Goal: Task Accomplishment & Management: Use online tool/utility

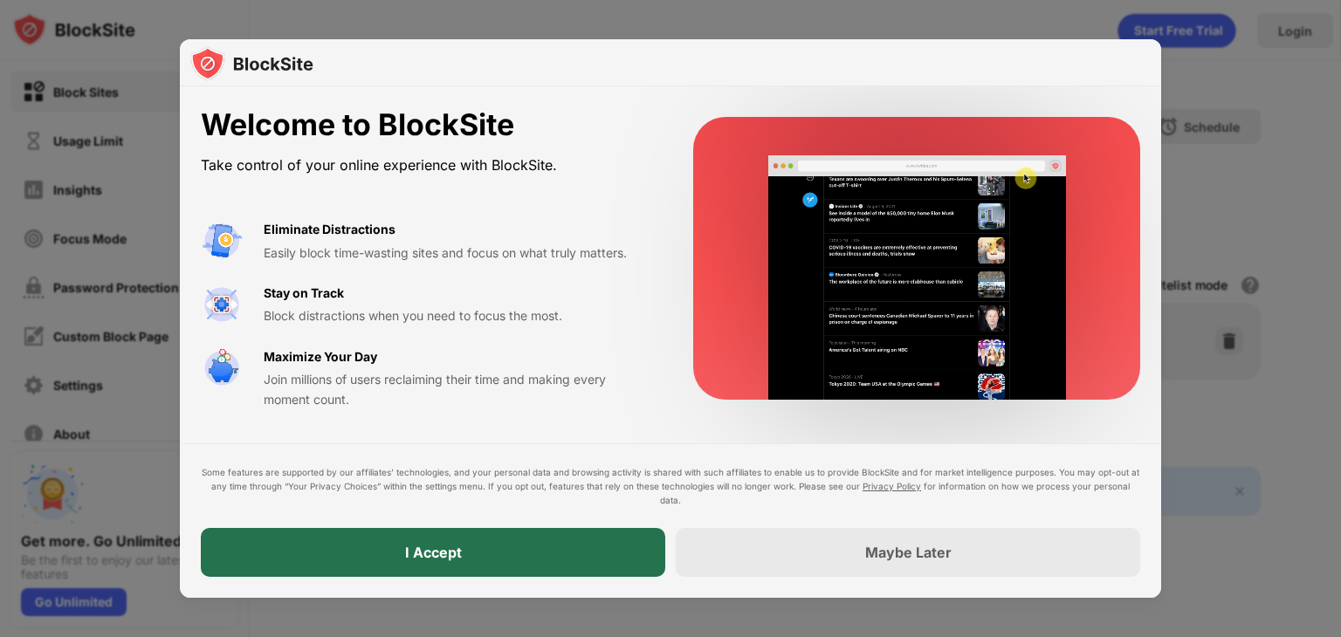
click at [611, 543] on div "I Accept" at bounding box center [433, 552] width 464 height 49
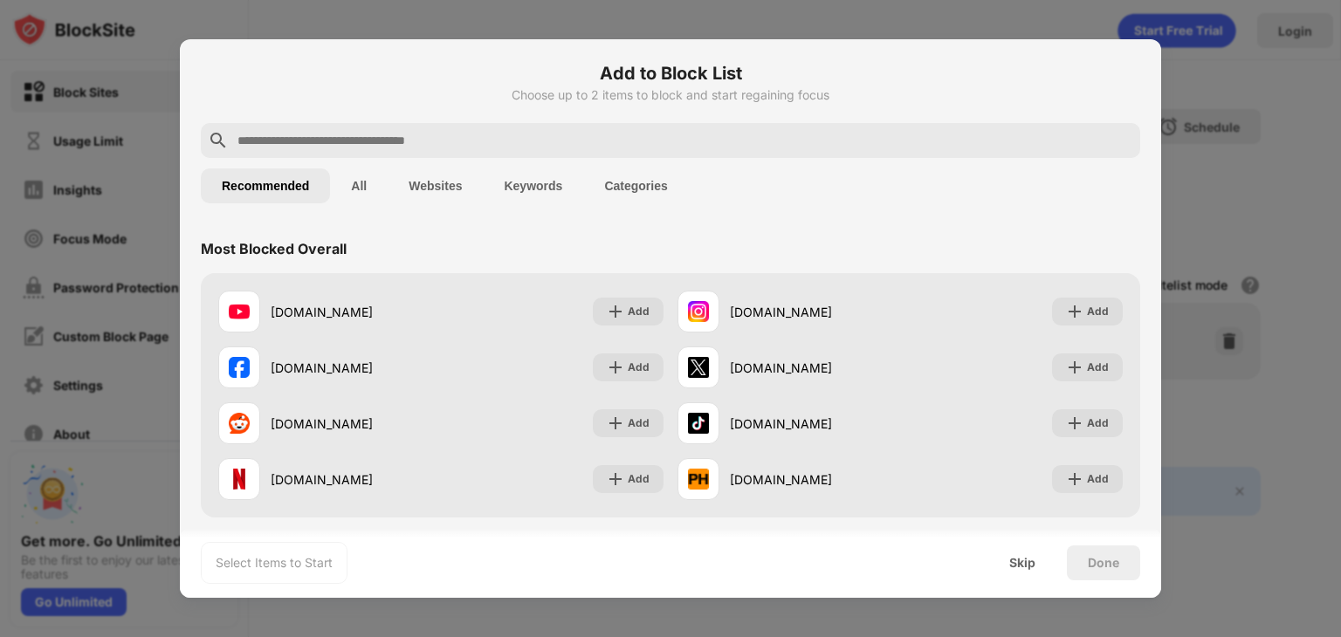
click at [576, 134] on input "text" at bounding box center [685, 140] width 898 height 21
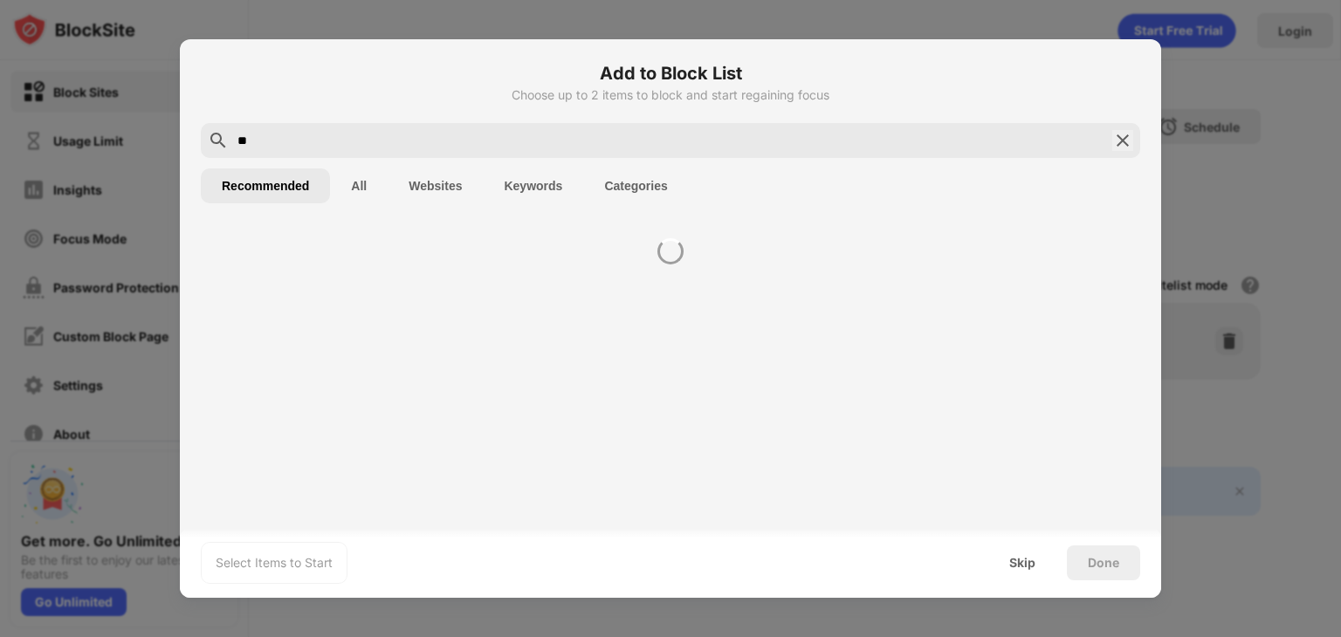
type input "*"
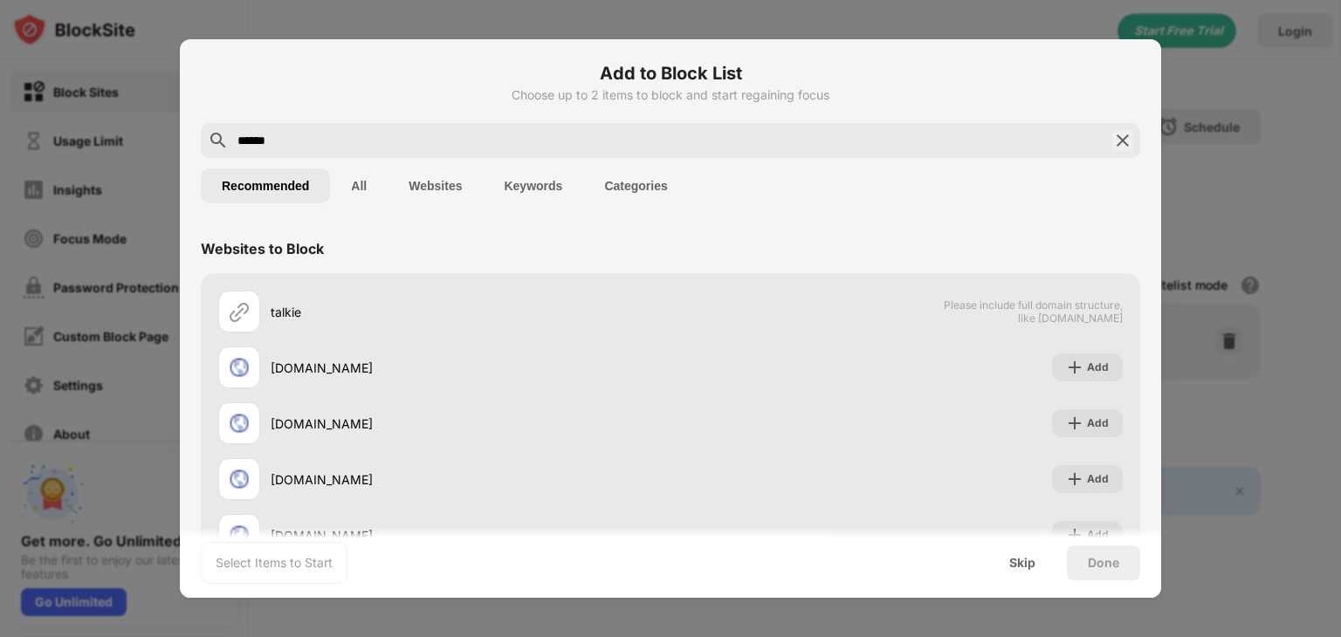
drag, startPoint x: 545, startPoint y: 134, endPoint x: 385, endPoint y: 144, distance: 160.1
click at [385, 144] on input "******" at bounding box center [671, 140] width 870 height 21
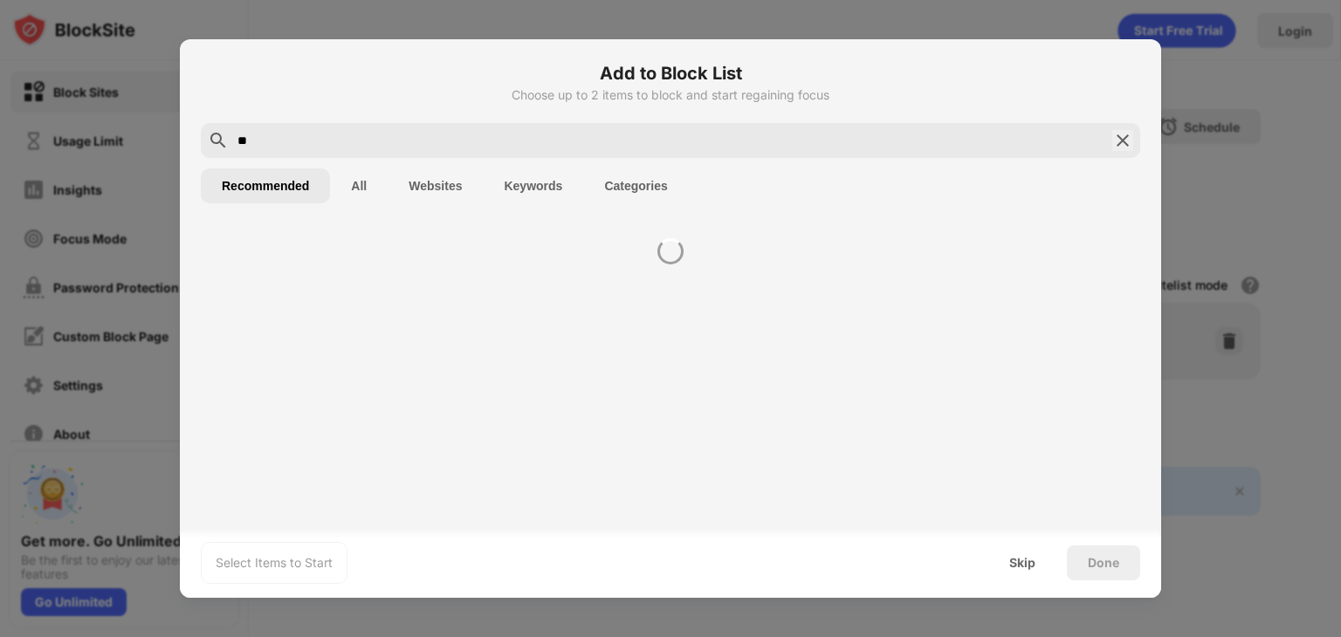
type input "*"
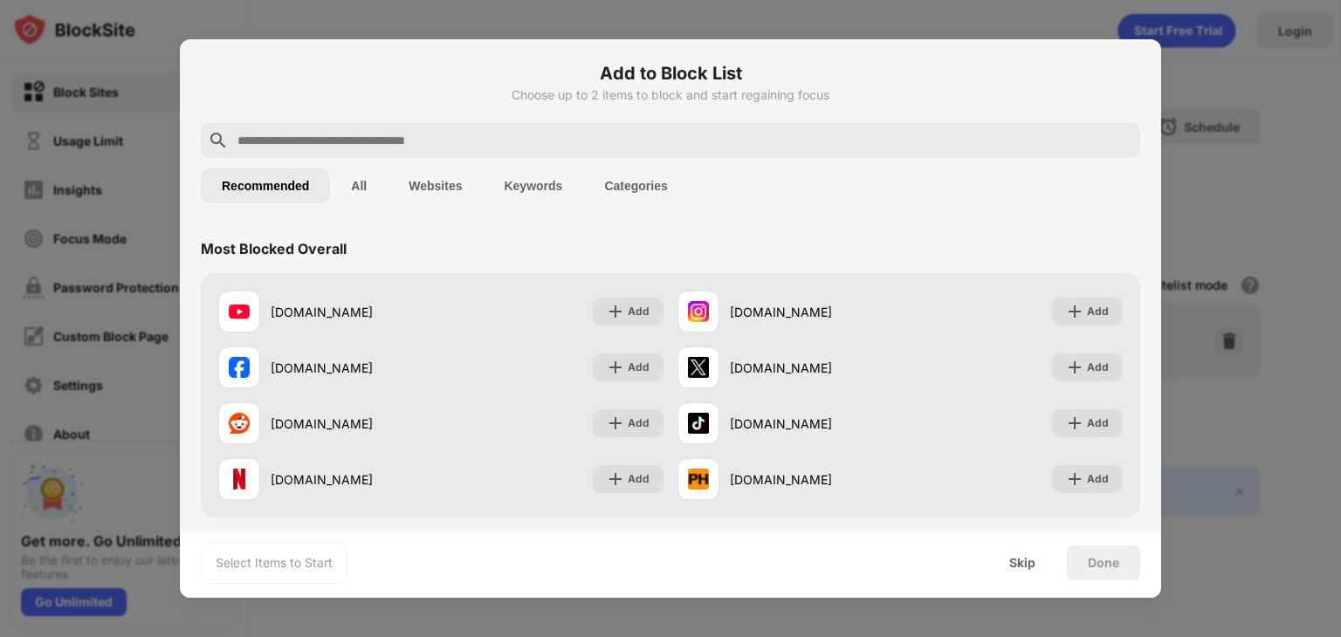
paste input "**********"
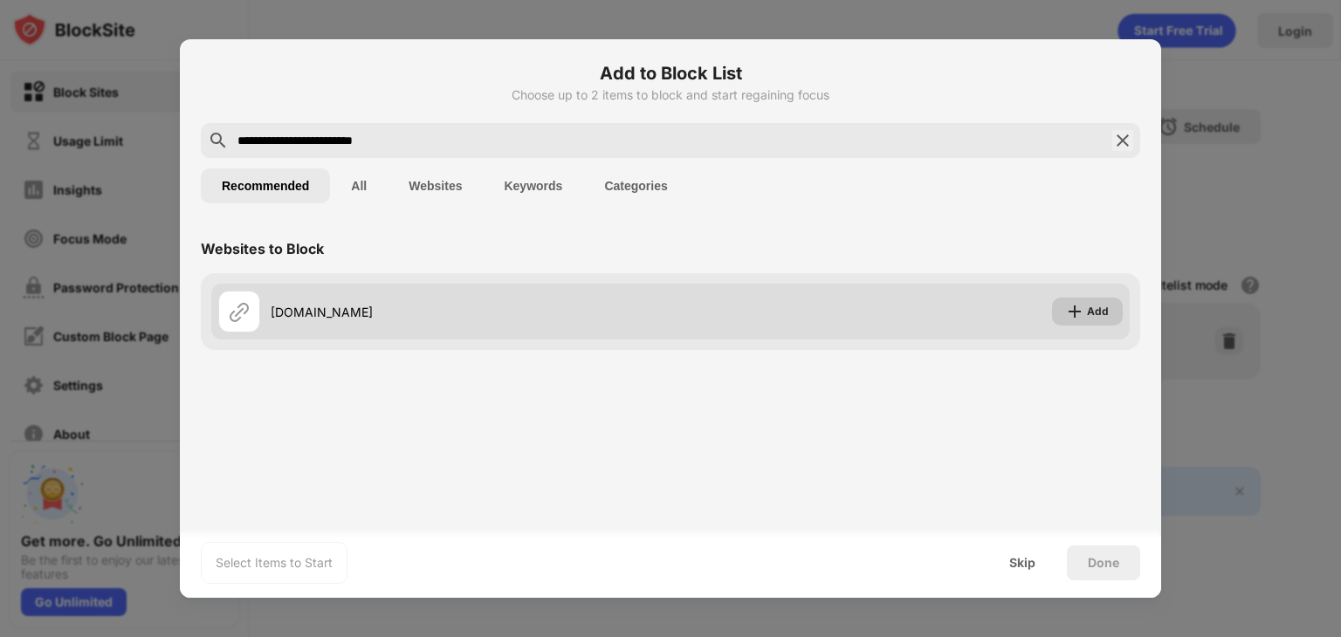
type input "**********"
click at [1082, 308] on img at bounding box center [1074, 311] width 17 height 17
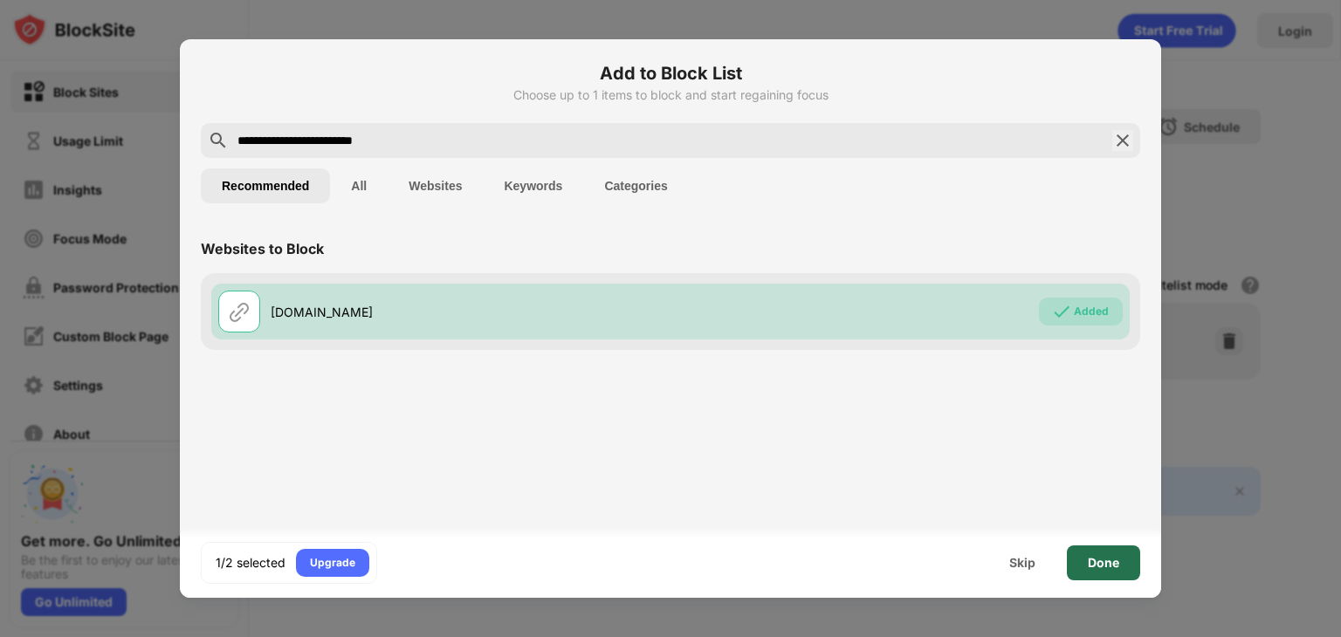
click at [1099, 568] on div "Done" at bounding box center [1103, 563] width 31 height 14
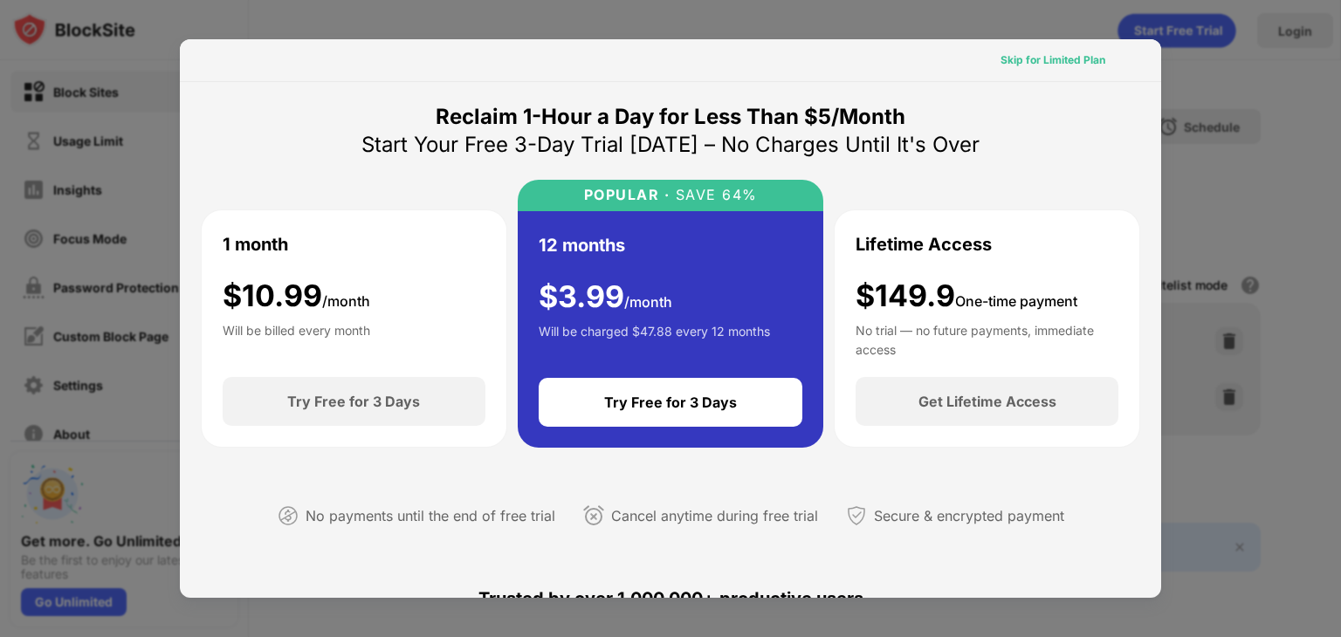
click at [1055, 60] on div "Skip for Limited Plan" at bounding box center [1053, 60] width 105 height 17
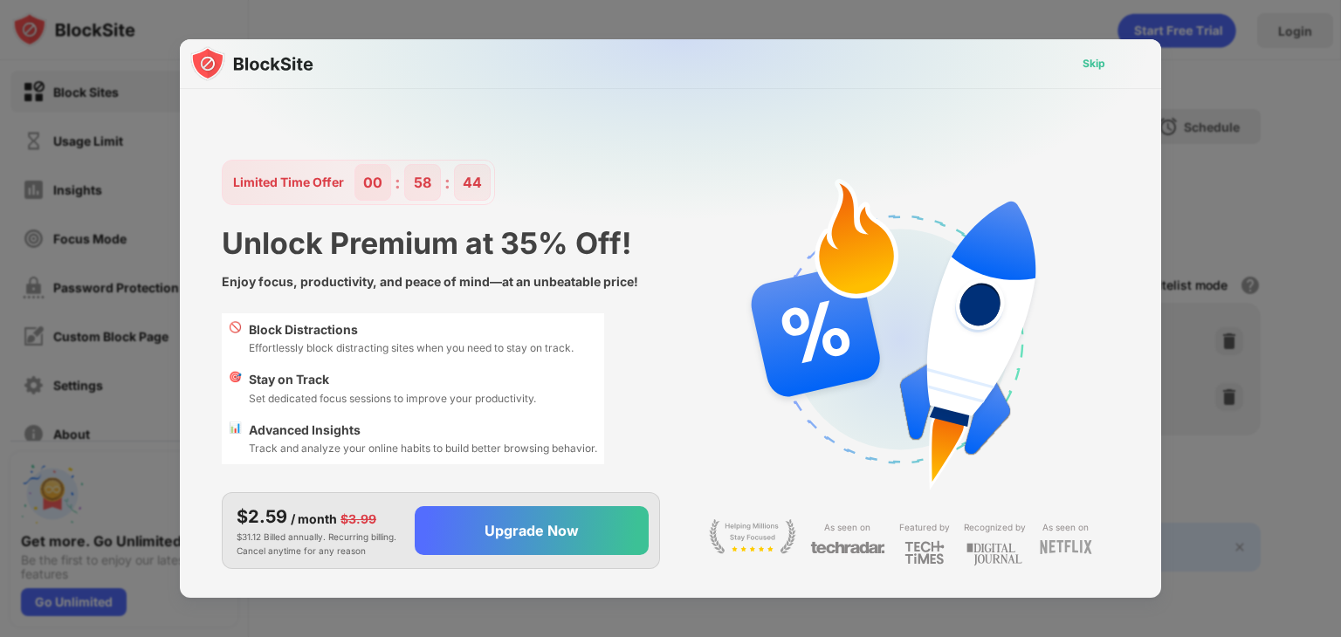
click at [1095, 70] on div "Skip" at bounding box center [1094, 63] width 23 height 17
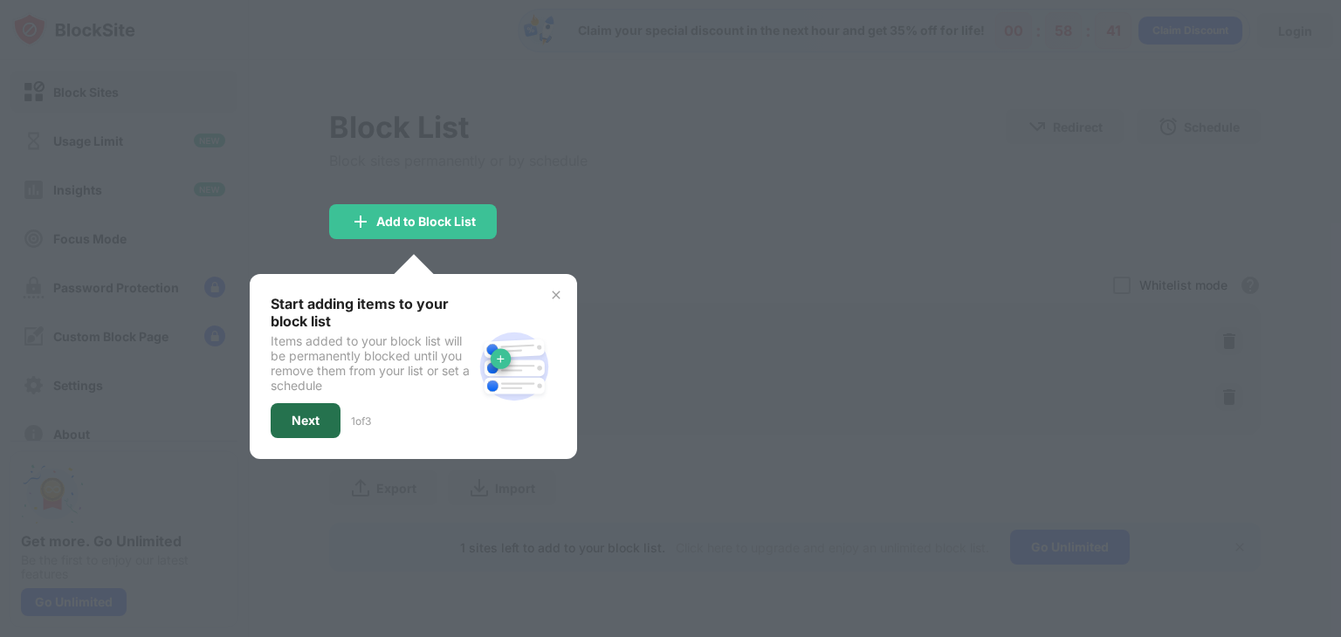
click at [309, 414] on div "Next" at bounding box center [306, 421] width 28 height 14
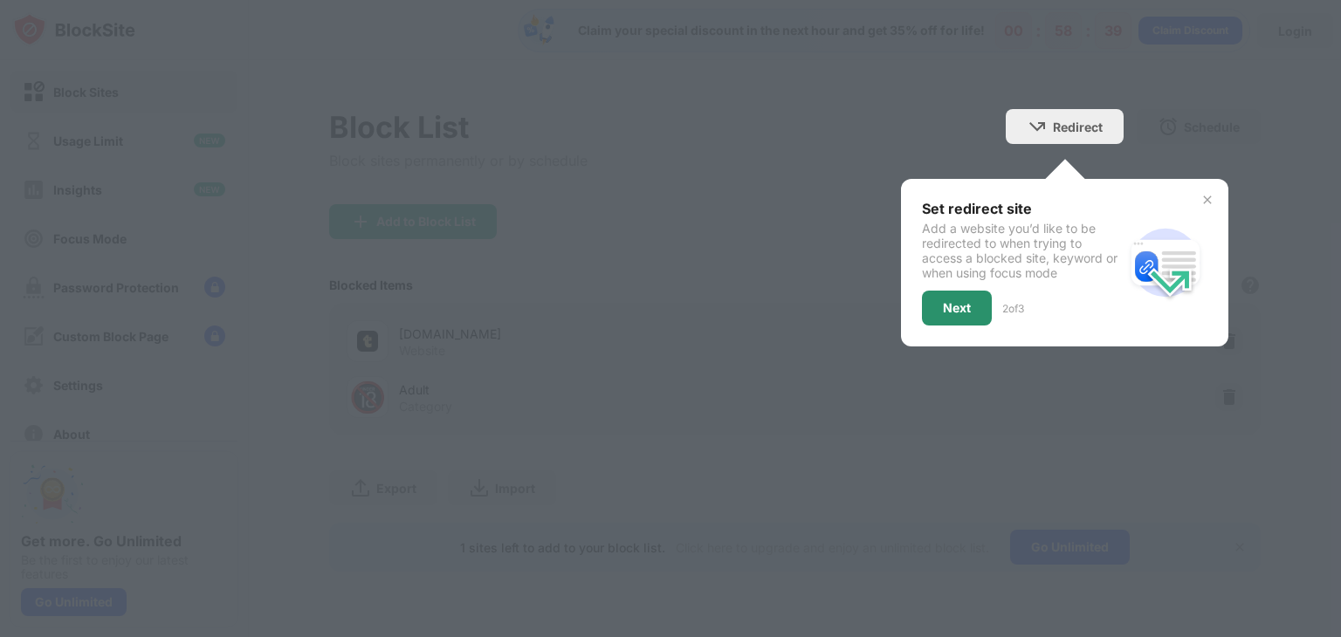
click at [962, 301] on div "Next" at bounding box center [957, 308] width 28 height 14
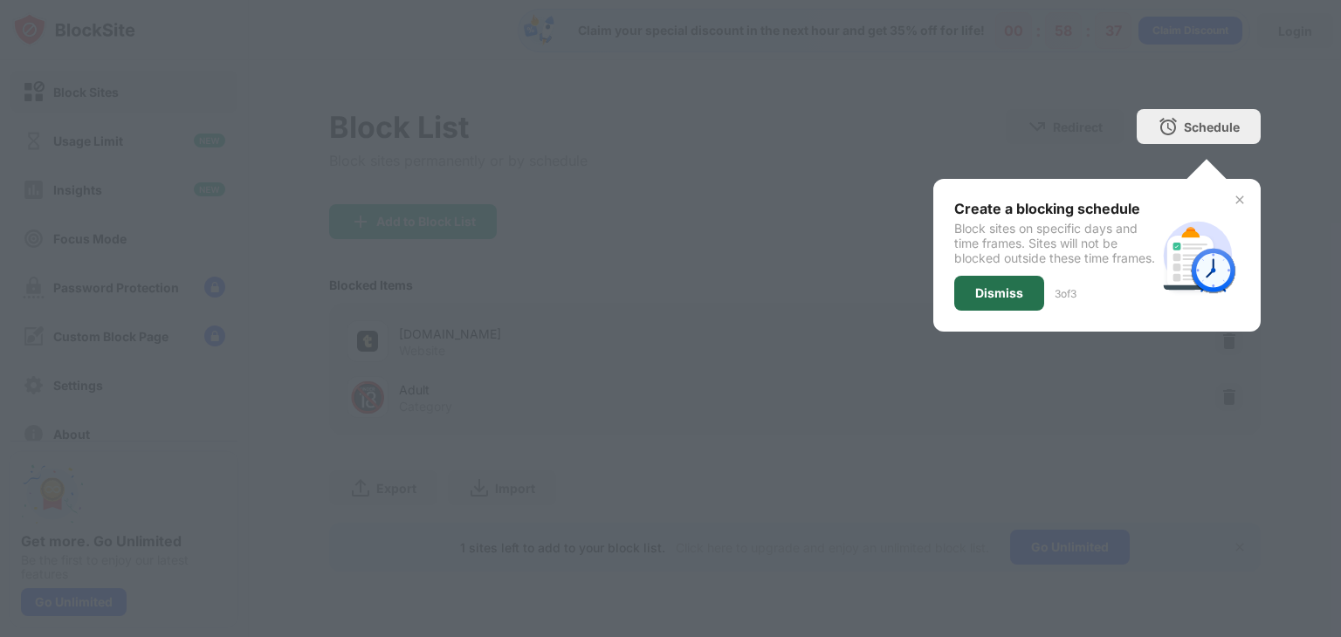
click at [990, 300] on div "Dismiss" at bounding box center [999, 293] width 48 height 14
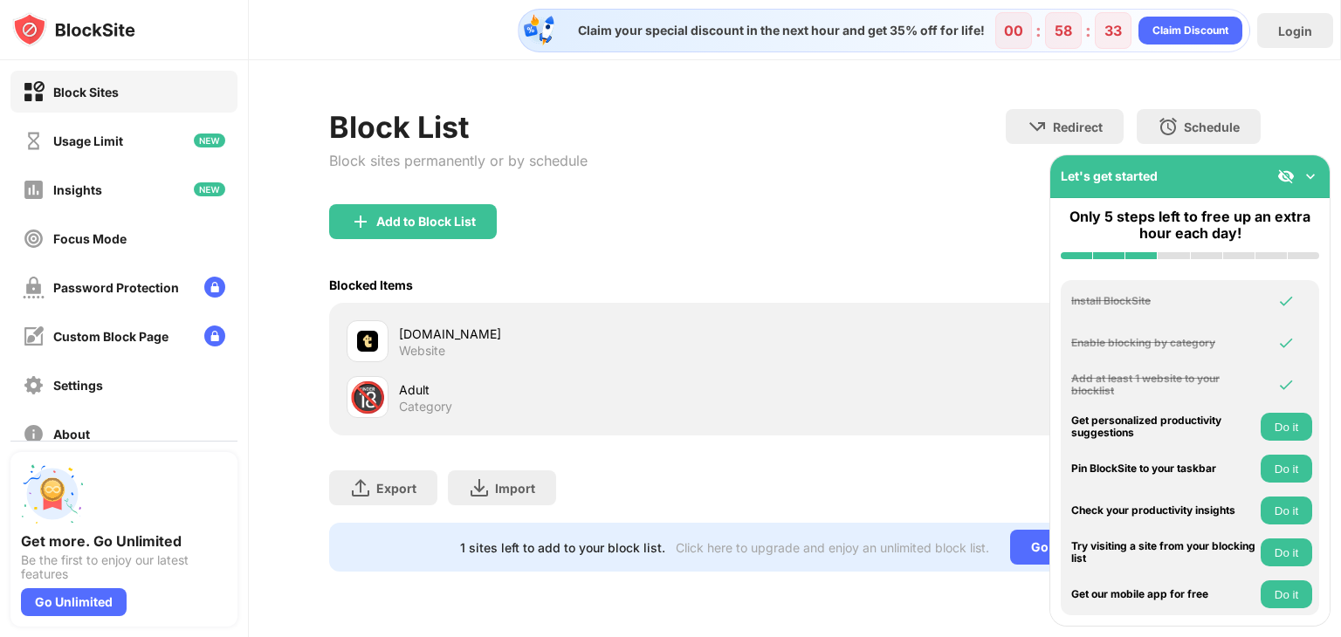
click at [1317, 174] on img at bounding box center [1310, 176] width 17 height 17
